Goal: Task Accomplishment & Management: Manage account settings

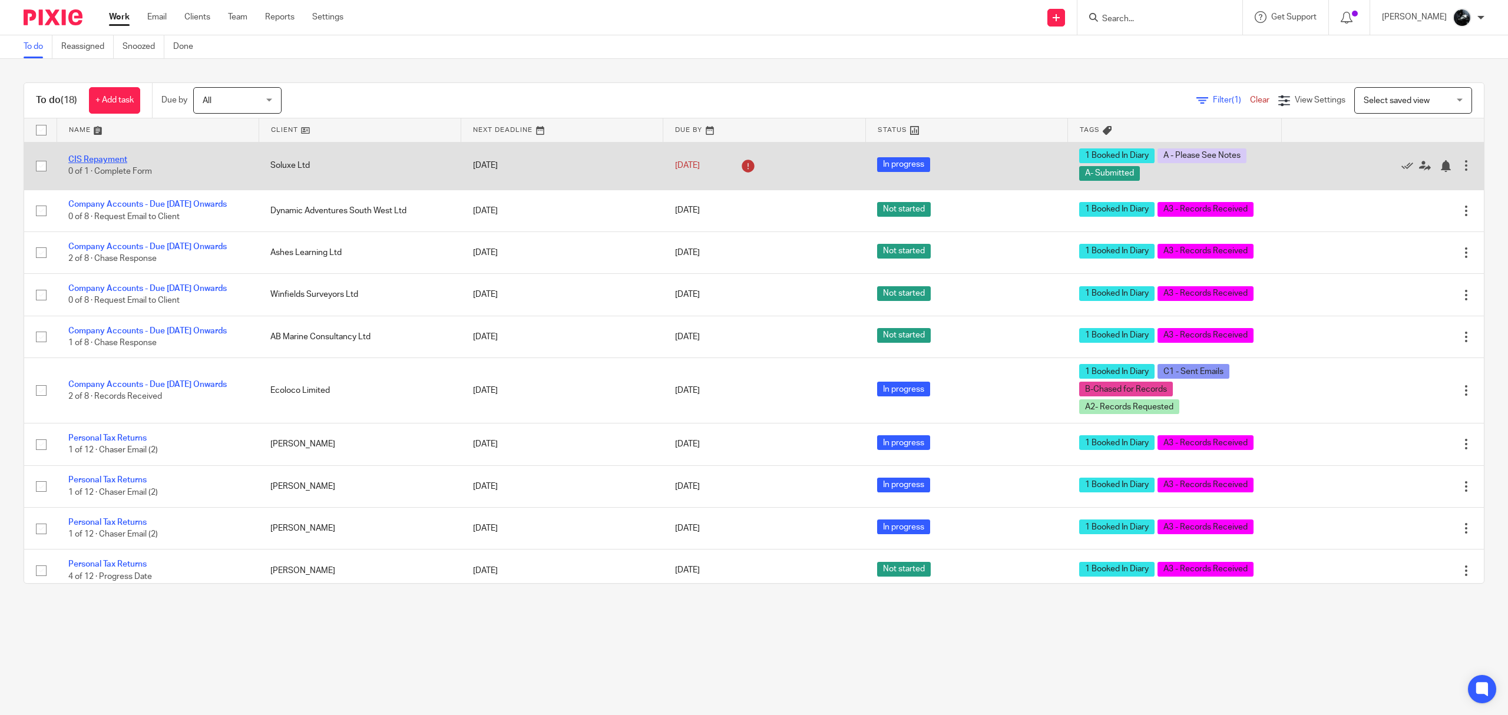
click at [114, 161] on link "CIS Repayment" at bounding box center [97, 160] width 59 height 8
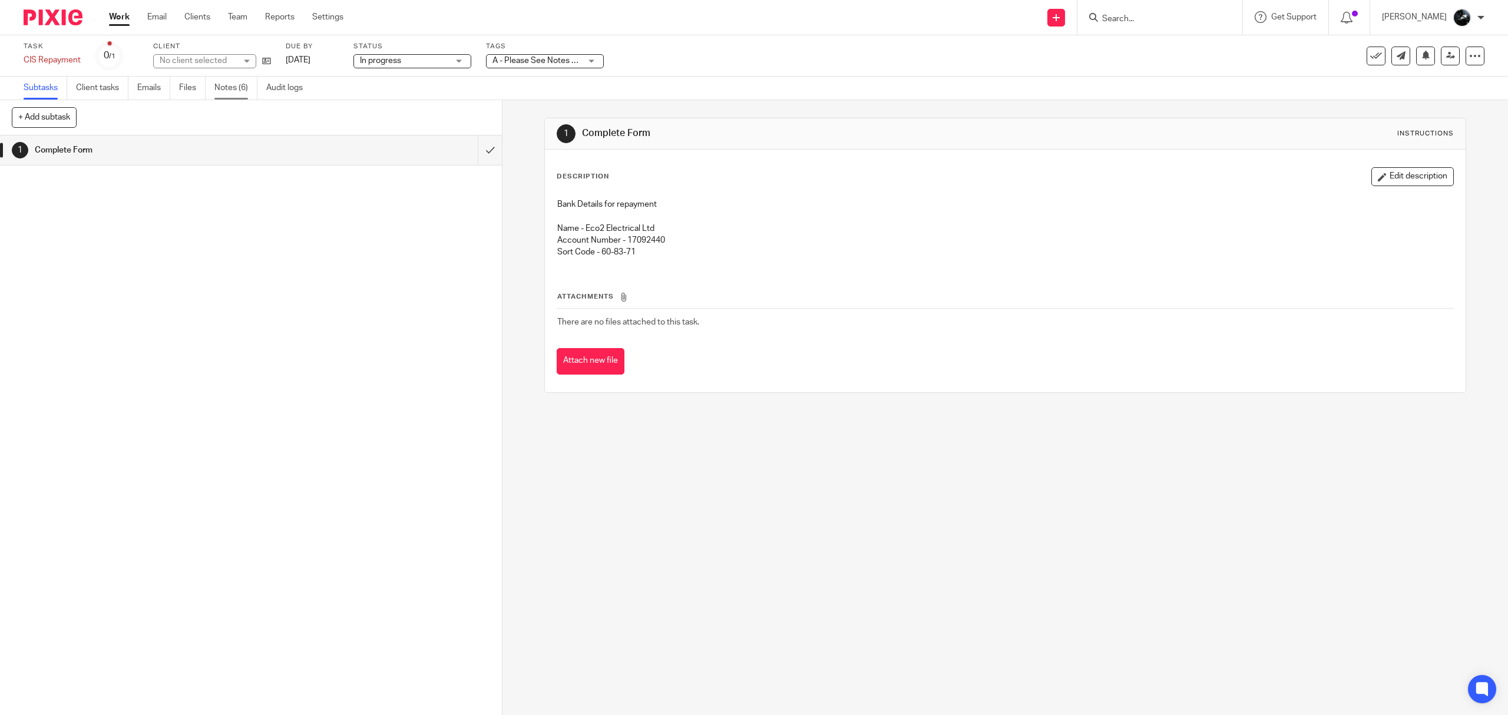
click at [230, 92] on link "Notes (6)" at bounding box center [235, 88] width 43 height 23
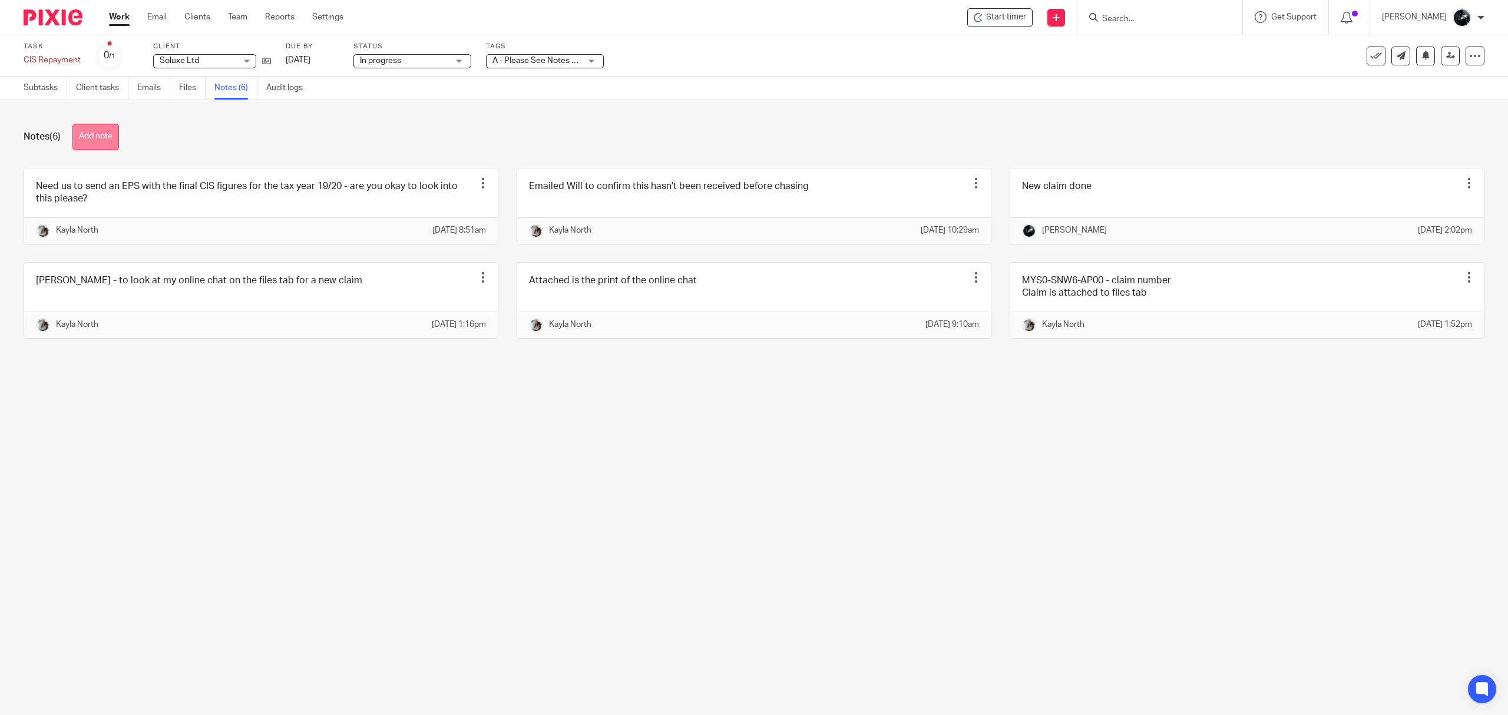
click at [100, 133] on button "Add note" at bounding box center [95, 137] width 47 height 27
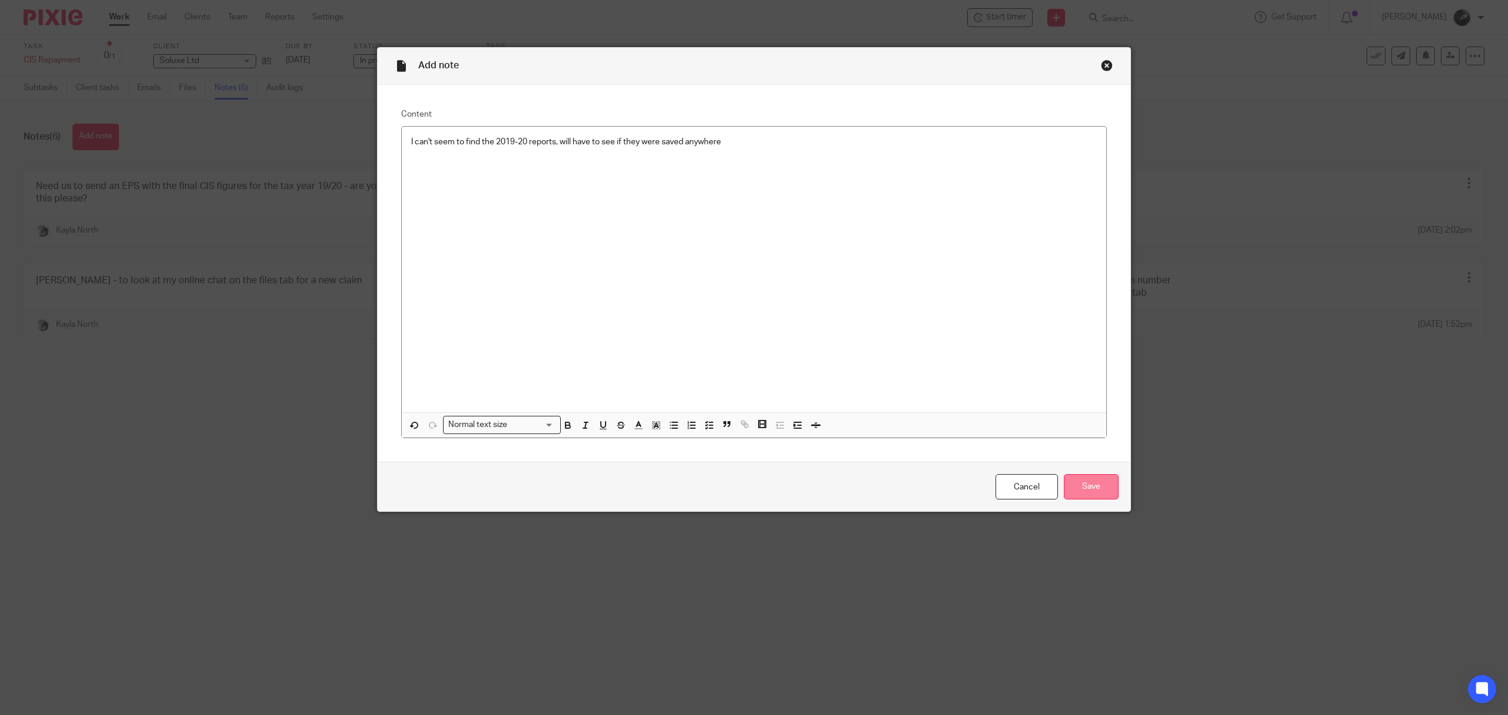
click at [1082, 493] on input "Save" at bounding box center [1091, 486] width 55 height 25
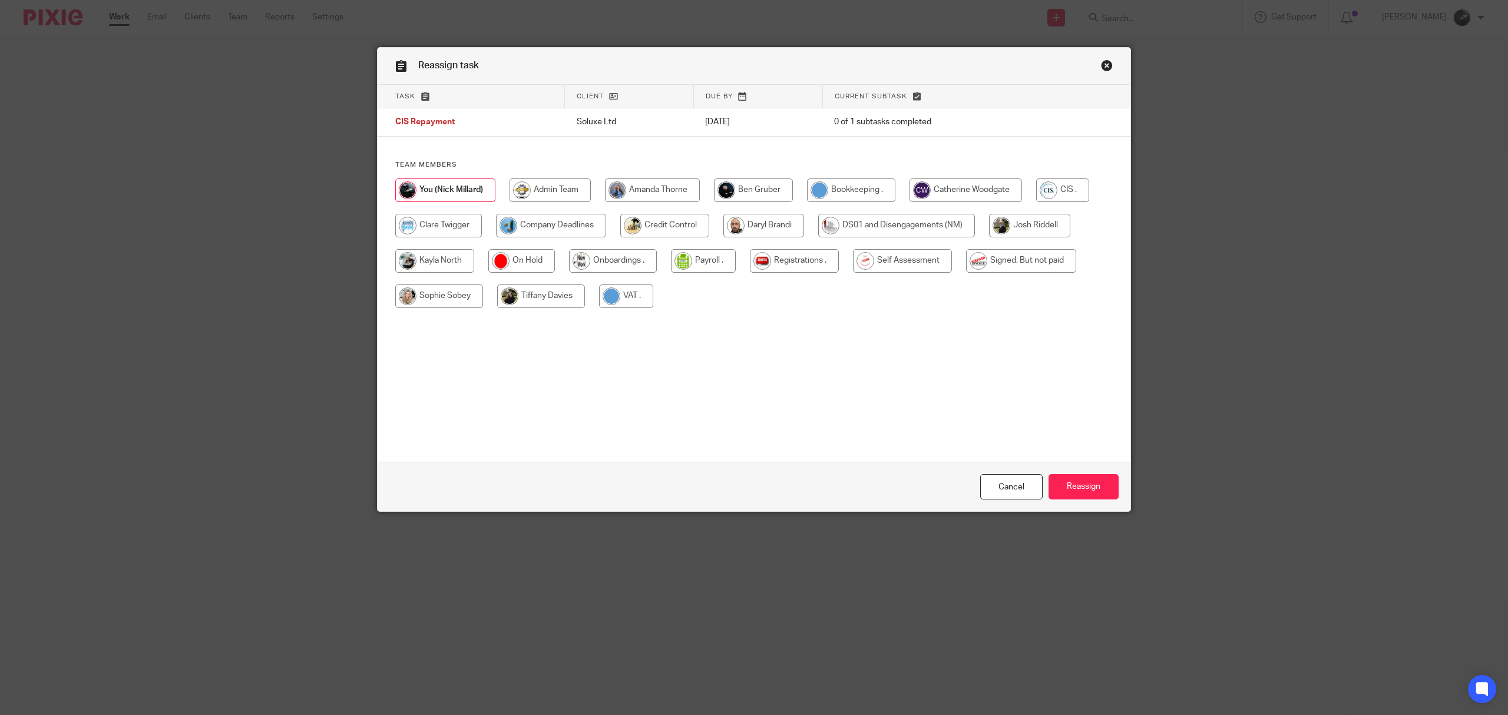
click at [453, 270] on input "radio" at bounding box center [434, 261] width 79 height 24
radio input "true"
click at [1085, 488] on input "Reassign" at bounding box center [1084, 486] width 70 height 25
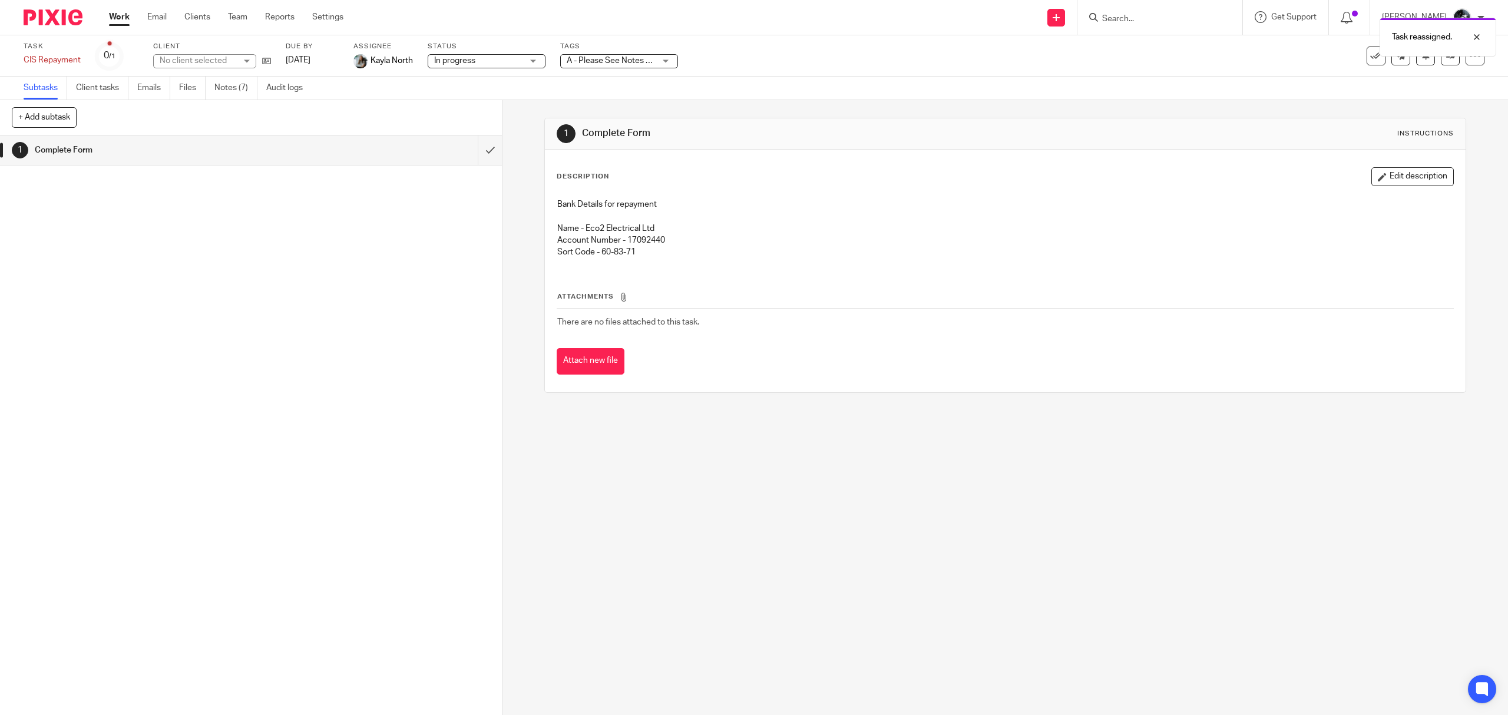
click at [58, 14] on img at bounding box center [53, 17] width 59 height 16
